Goal: Information Seeking & Learning: Learn about a topic

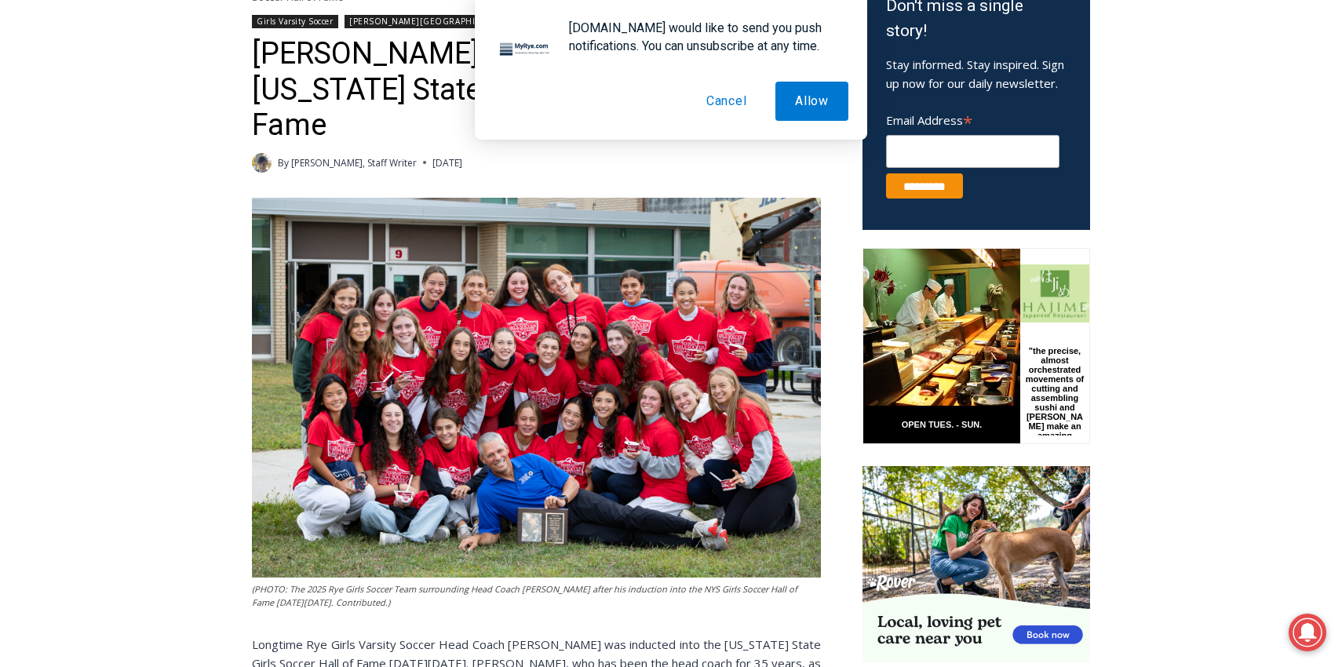
scroll to position [646, 0]
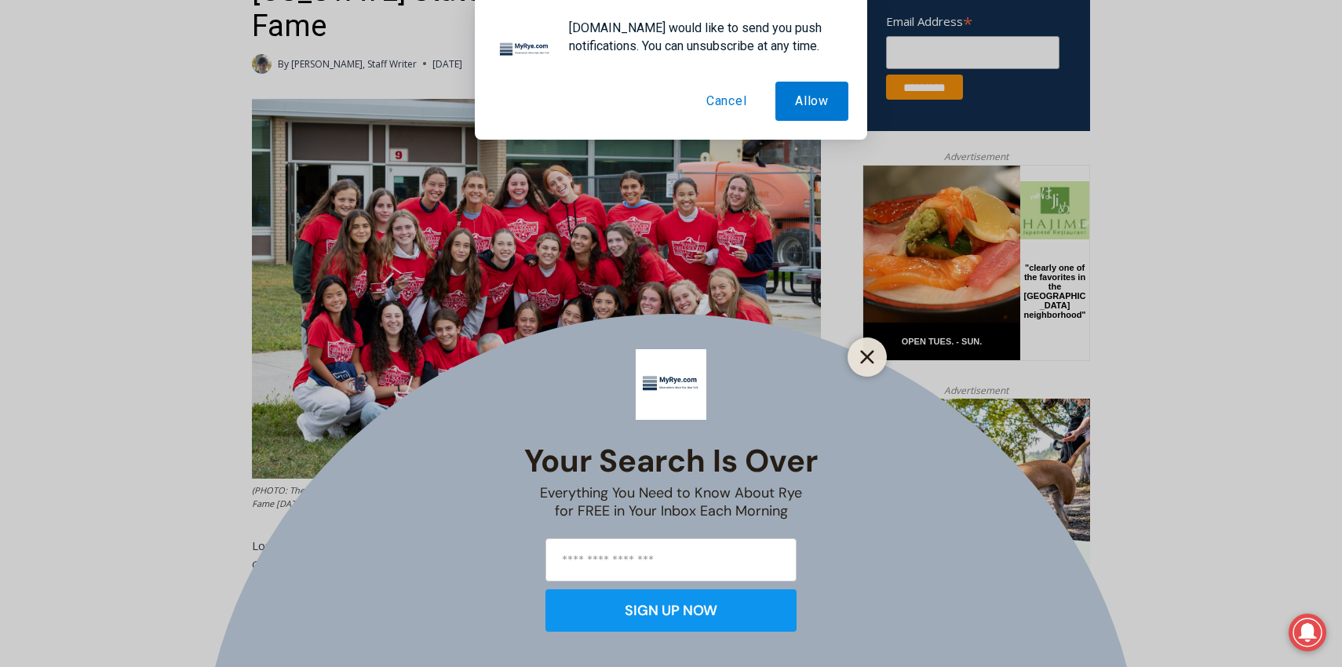
click at [870, 357] on icon "Close" at bounding box center [867, 357] width 14 height 14
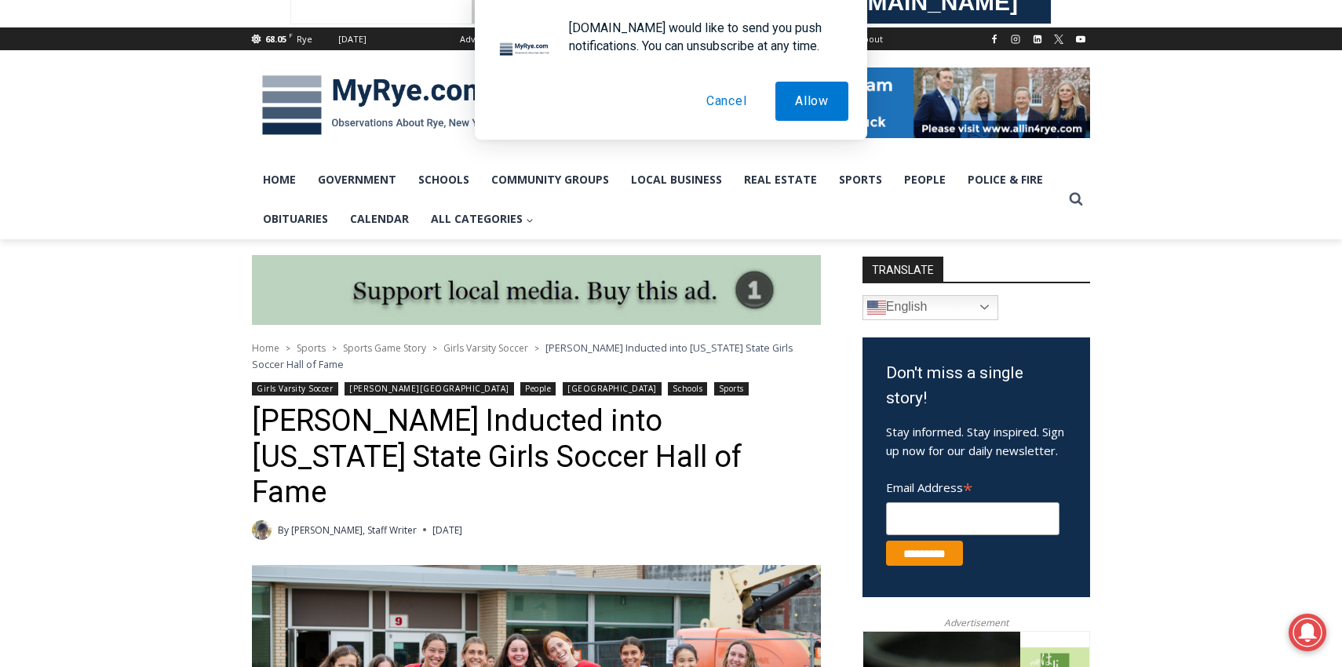
scroll to position [93, 0]
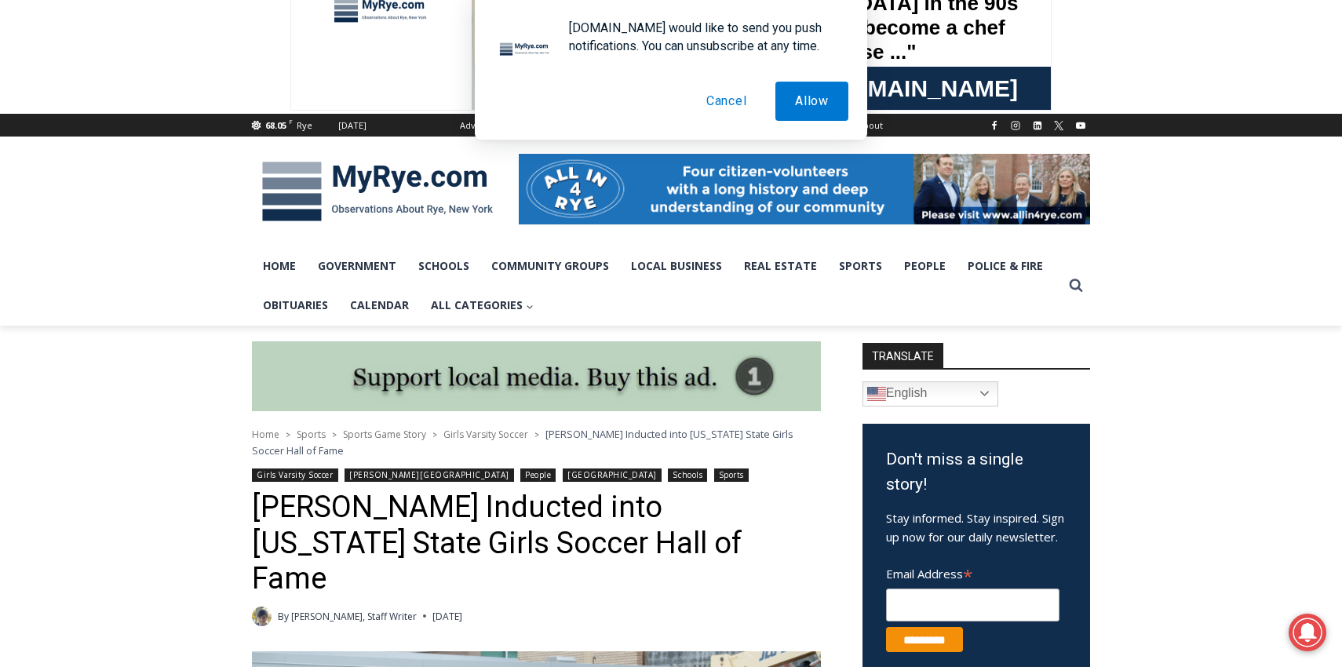
click at [721, 97] on button "Cancel" at bounding box center [727, 101] width 80 height 39
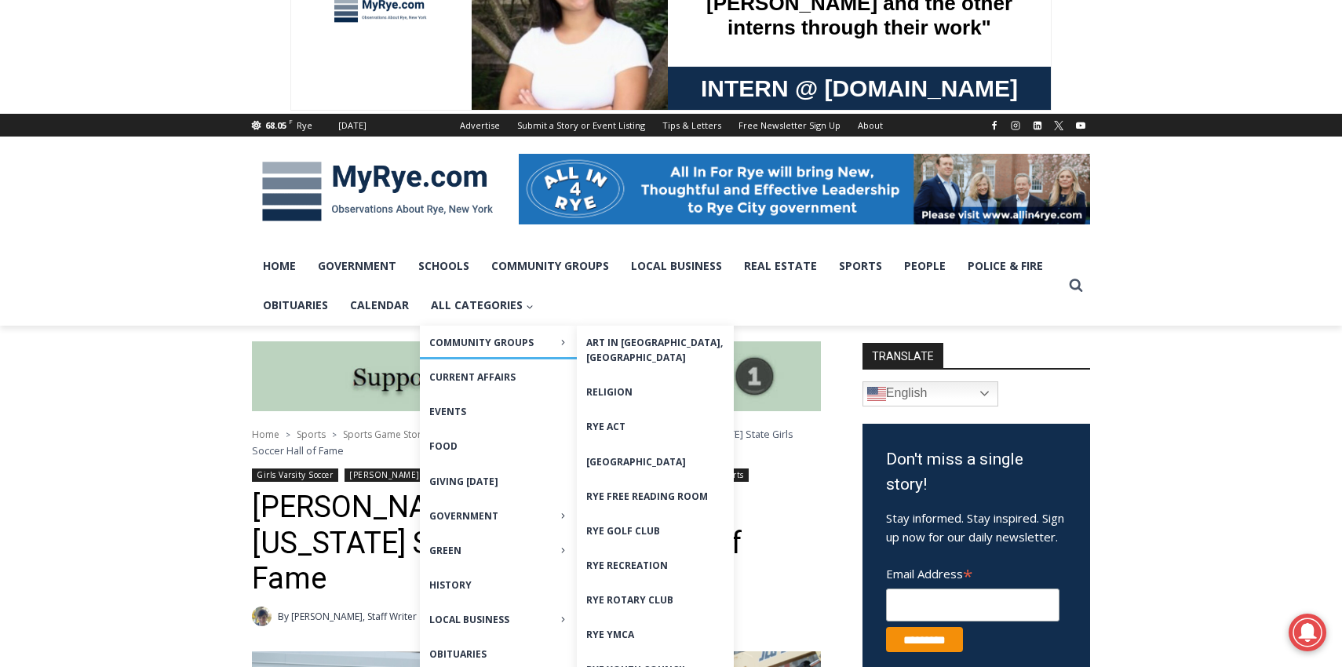
scroll to position [125, 0]
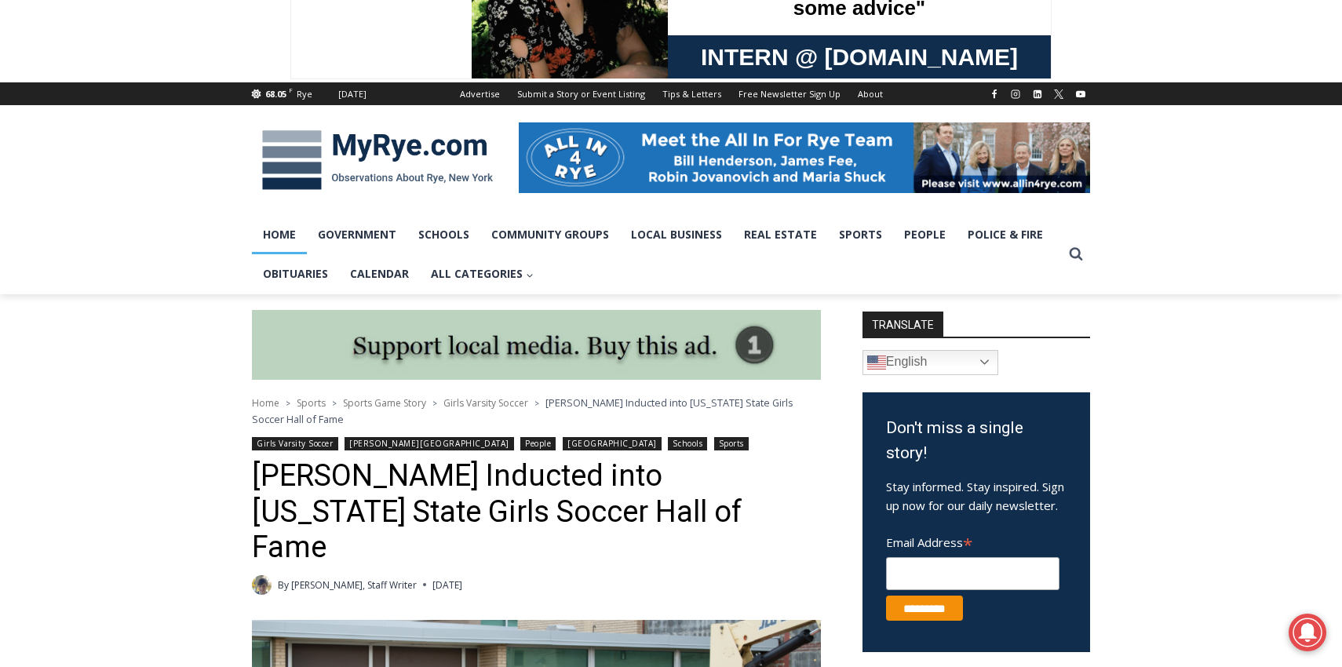
click at [290, 233] on link "Home" at bounding box center [279, 234] width 55 height 39
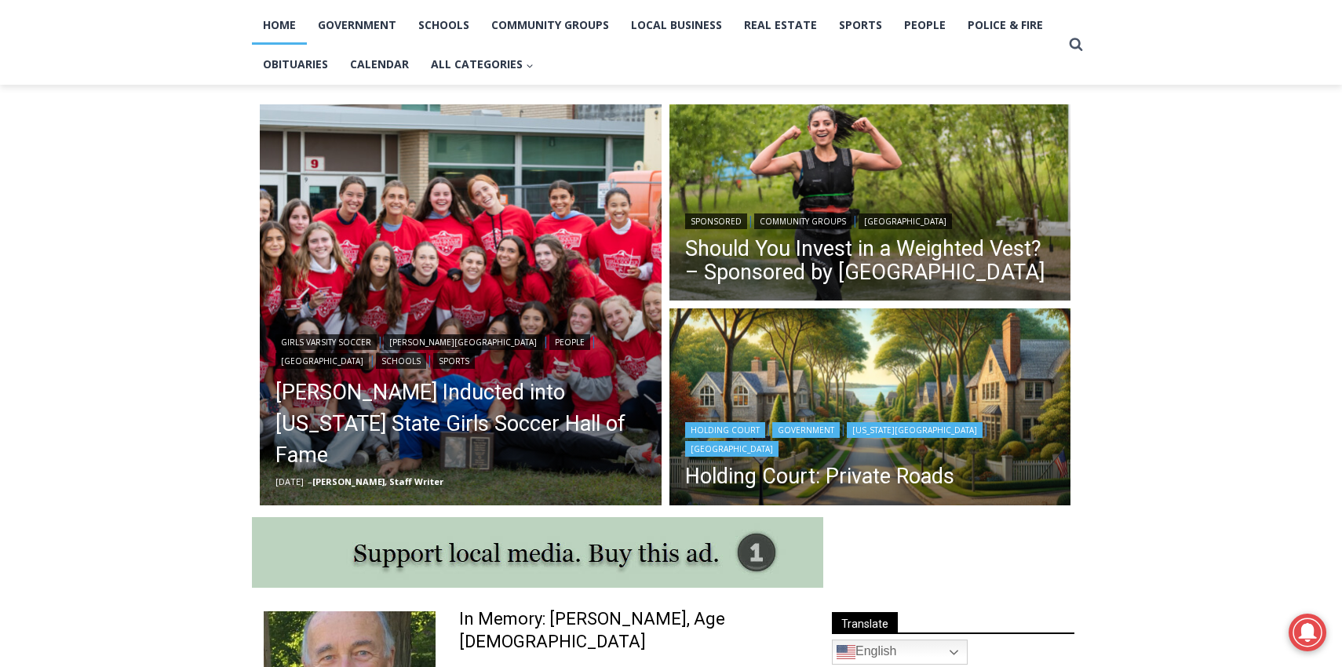
scroll to position [336, 0]
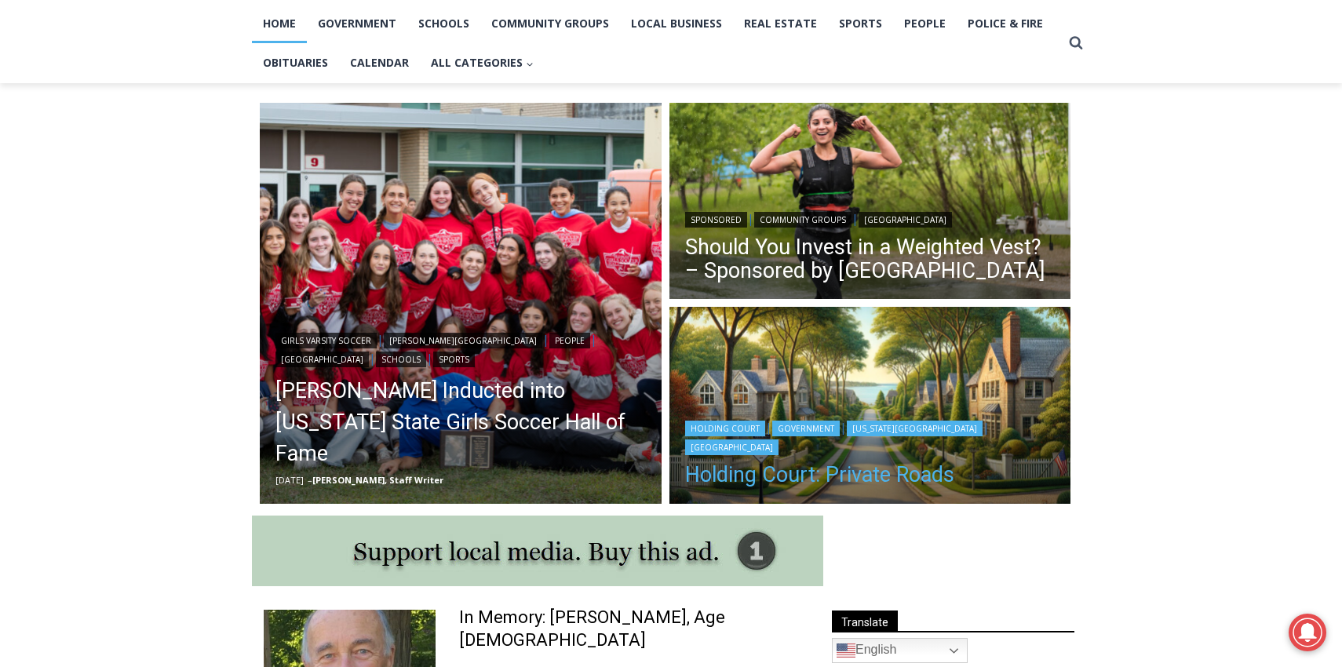
click at [750, 471] on link "Holding Court: Private Roads" at bounding box center [870, 475] width 370 height 24
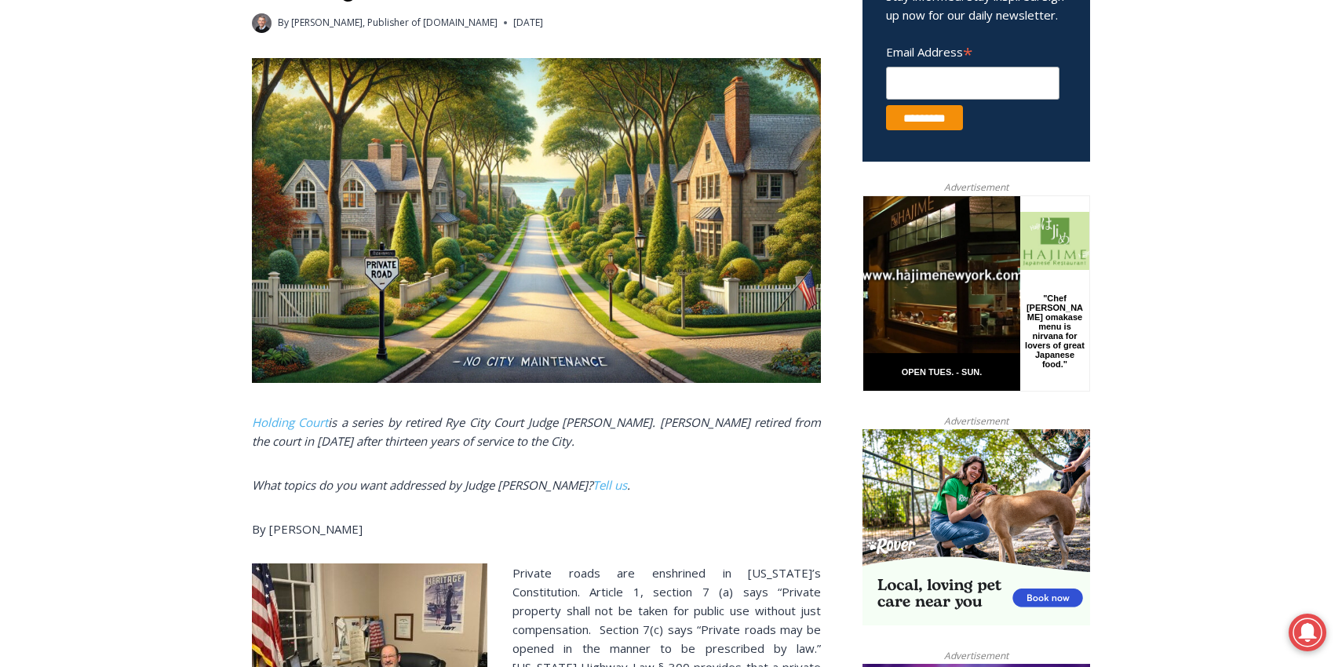
scroll to position [577, 0]
